Goal: Task Accomplishment & Management: Use online tool/utility

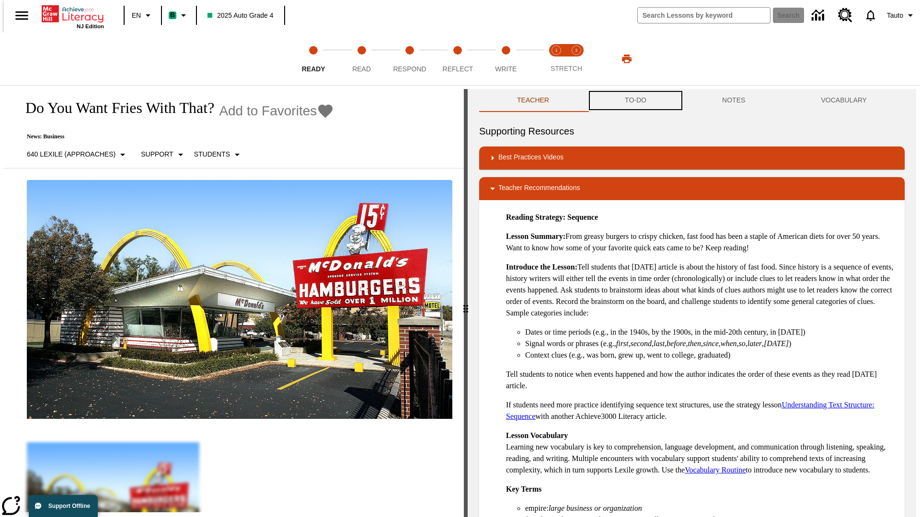
click at [635, 101] on button "TO-DO" at bounding box center [635, 100] width 97 height 23
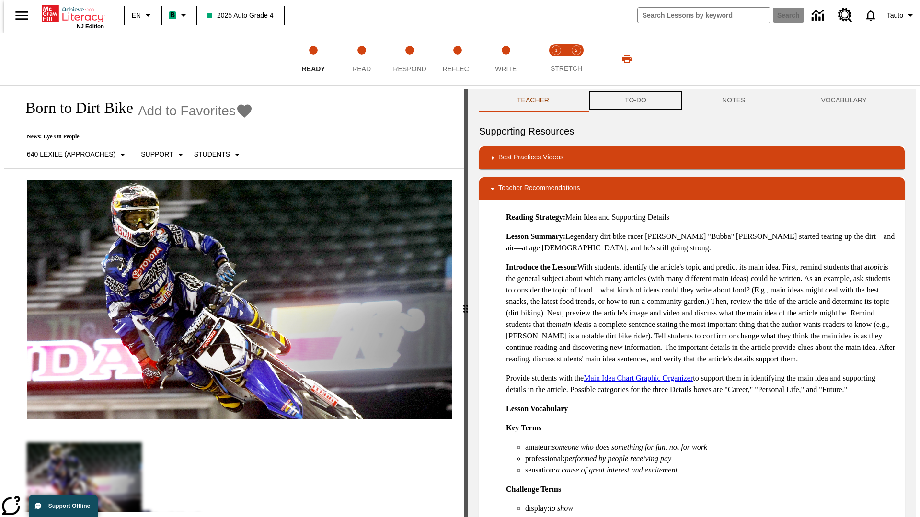
click at [635, 101] on button "TO-DO" at bounding box center [635, 100] width 97 height 23
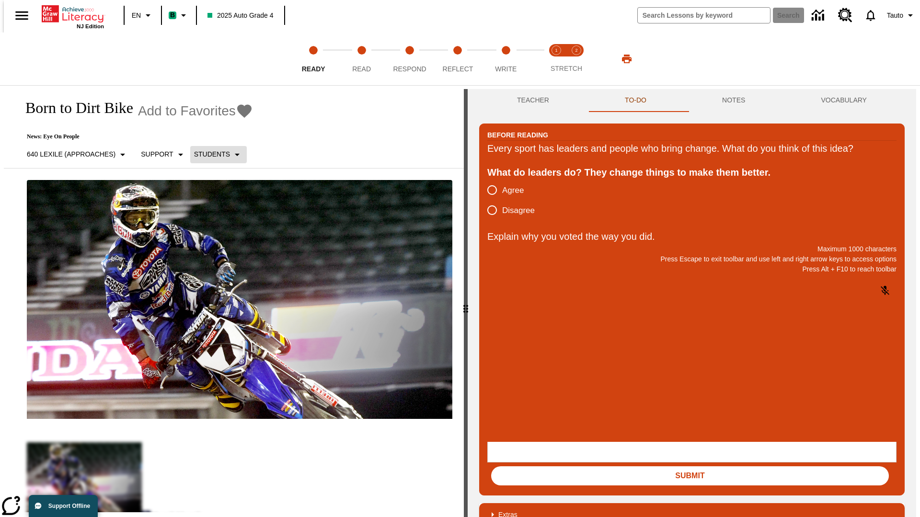
click at [213, 154] on p "Students" at bounding box center [212, 154] width 36 height 10
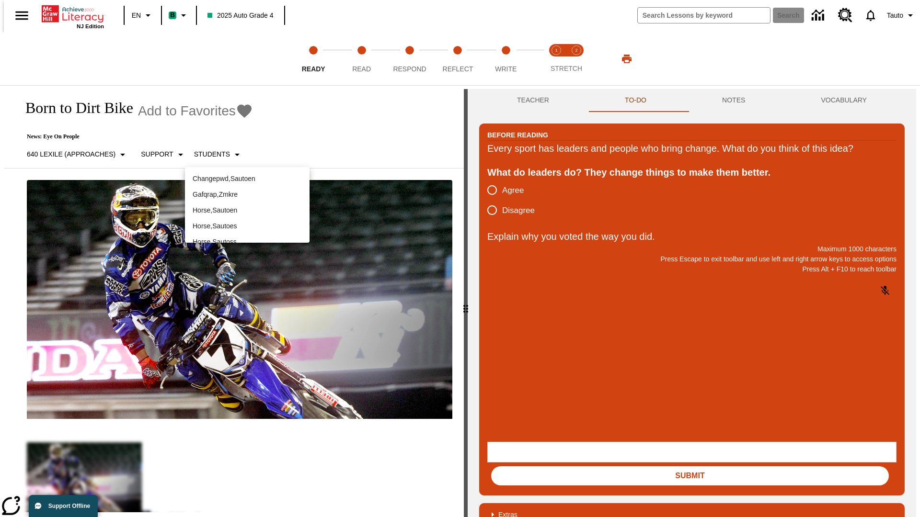
click at [247, 205] on p "Horse , Sautoen" at bounding box center [247, 210] width 109 height 10
